Goal: Find specific page/section: Find specific page/section

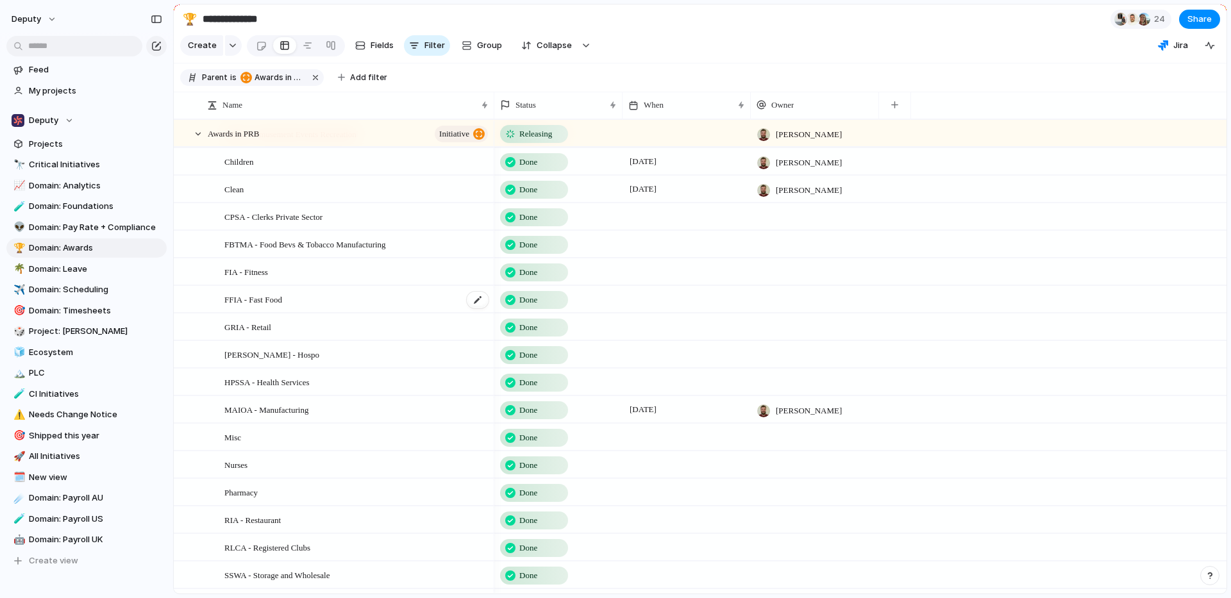
scroll to position [140, 0]
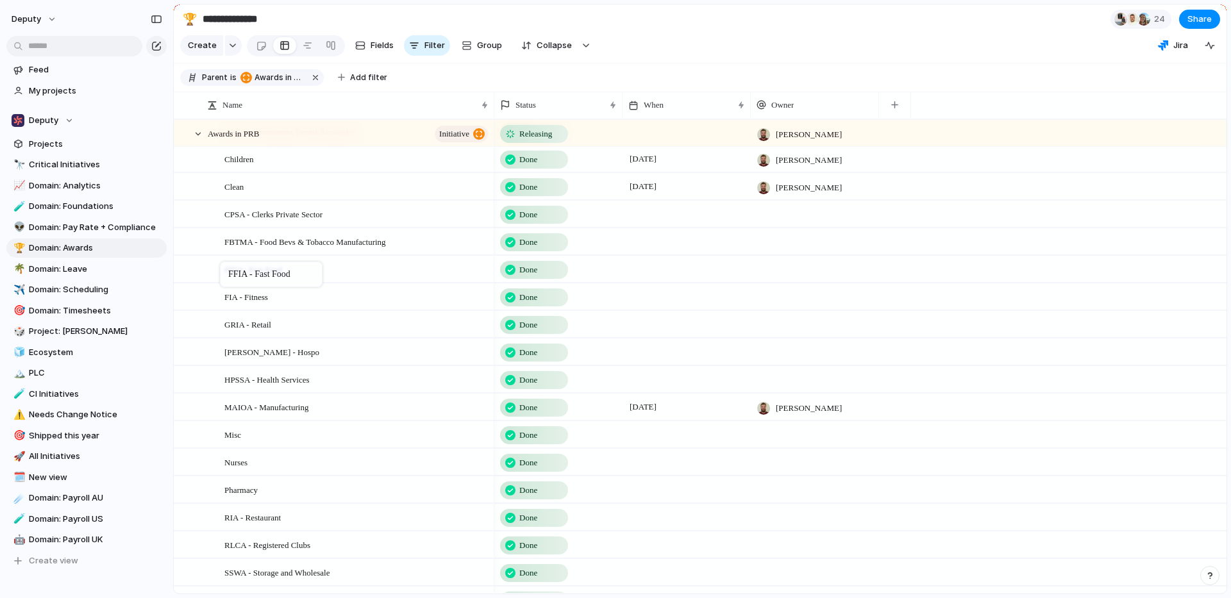
drag, startPoint x: 227, startPoint y: 301, endPoint x: 226, endPoint y: 264, distance: 37.2
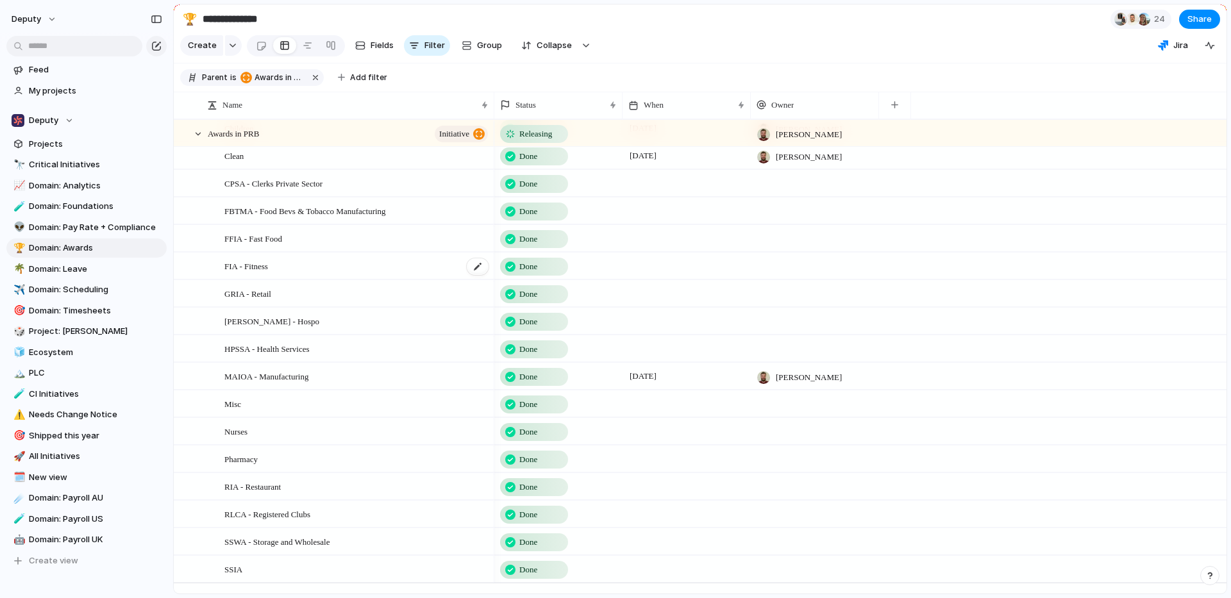
scroll to position [0, 0]
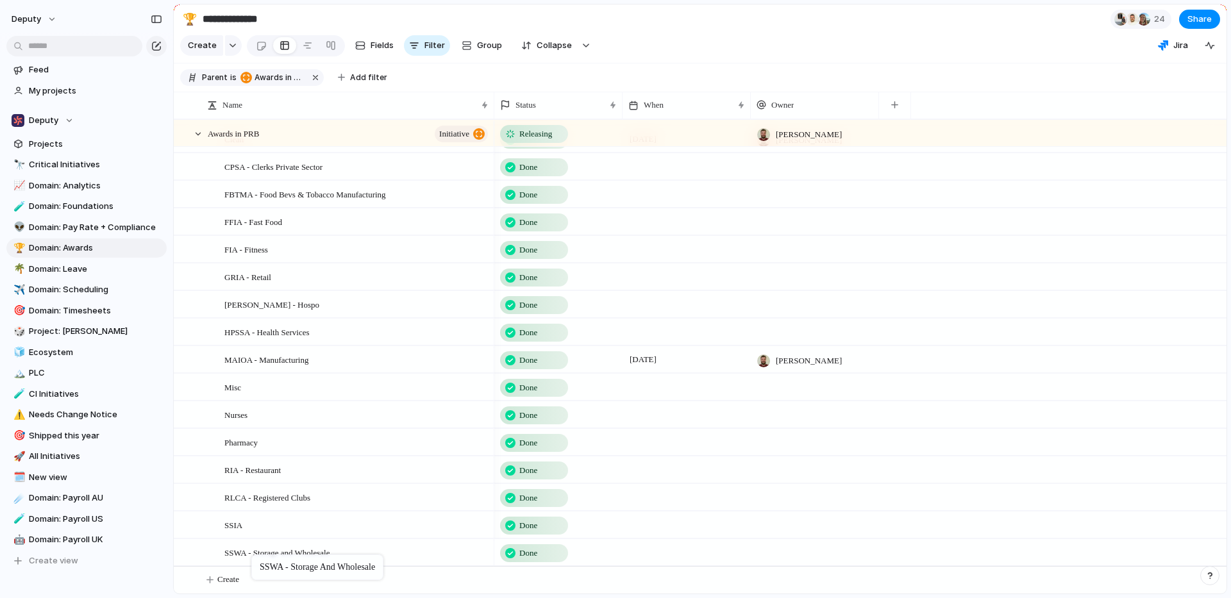
drag, startPoint x: 269, startPoint y: 523, endPoint x: 258, endPoint y: 557, distance: 35.7
